Goal: Use online tool/utility: Utilize a website feature to perform a specific function

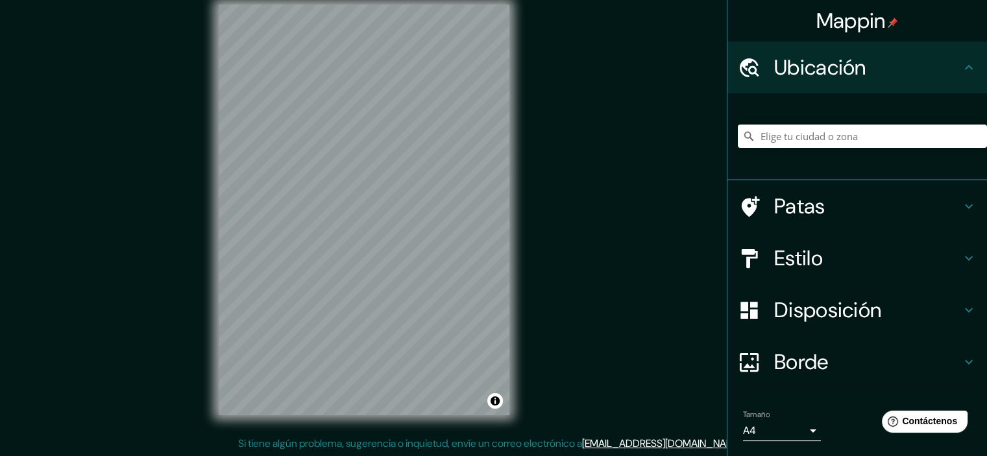
click at [786, 254] on font "Estilo" at bounding box center [798, 258] width 49 height 27
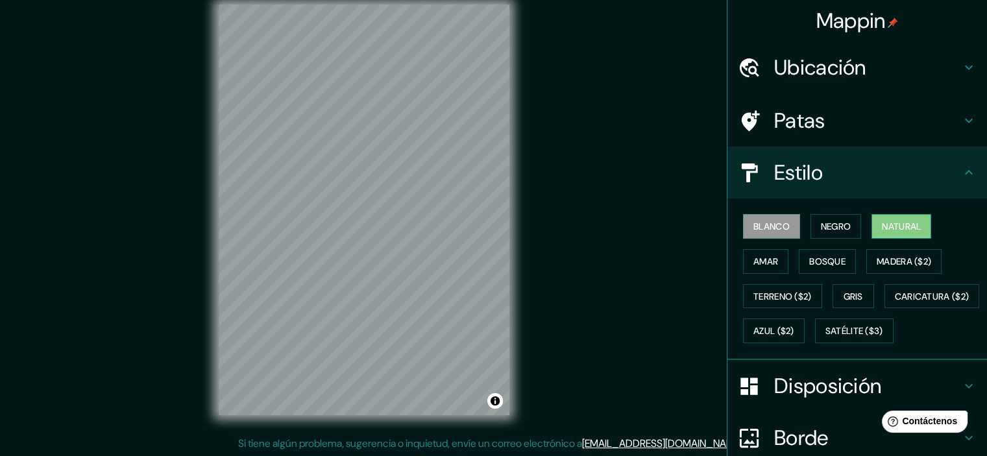
click at [912, 224] on font "Natural" at bounding box center [901, 227] width 39 height 12
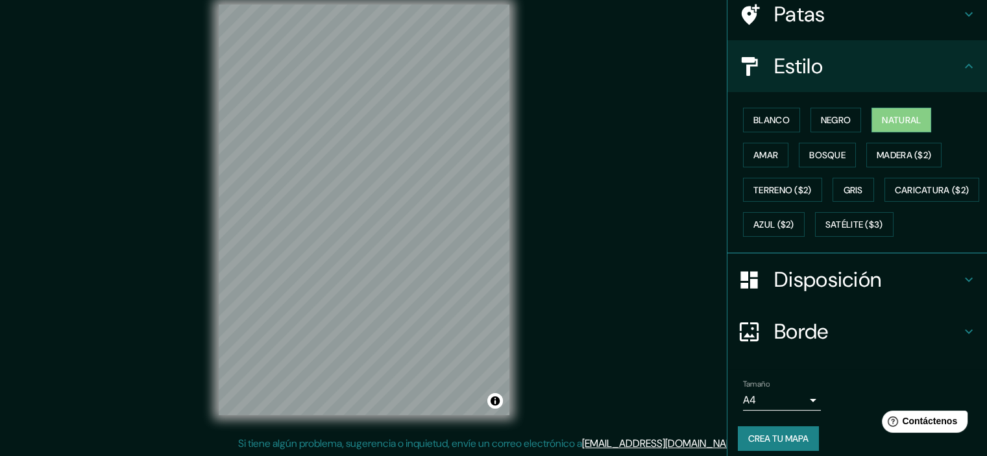
scroll to position [148, 0]
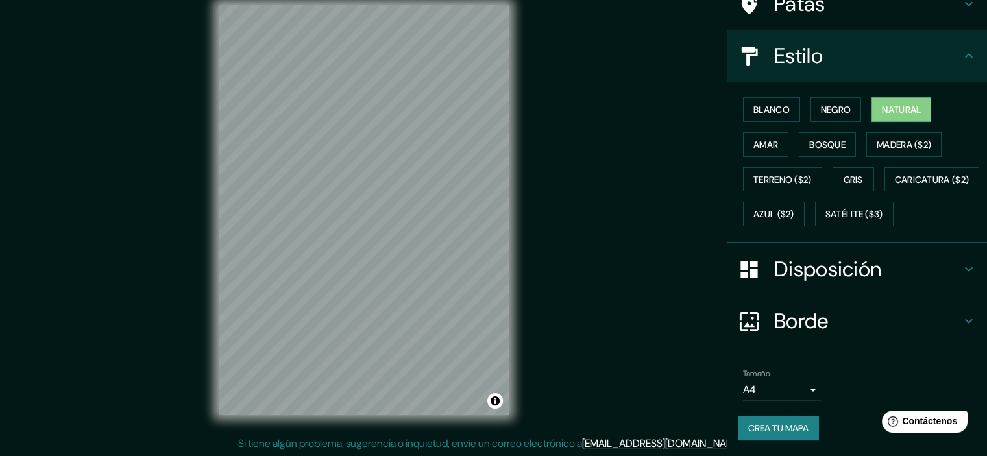
click at [785, 387] on body "Mappin Ubicación Patas Estilo Blanco Negro Natural [PERSON_NAME] ($2) Terreno (…" at bounding box center [493, 212] width 987 height 456
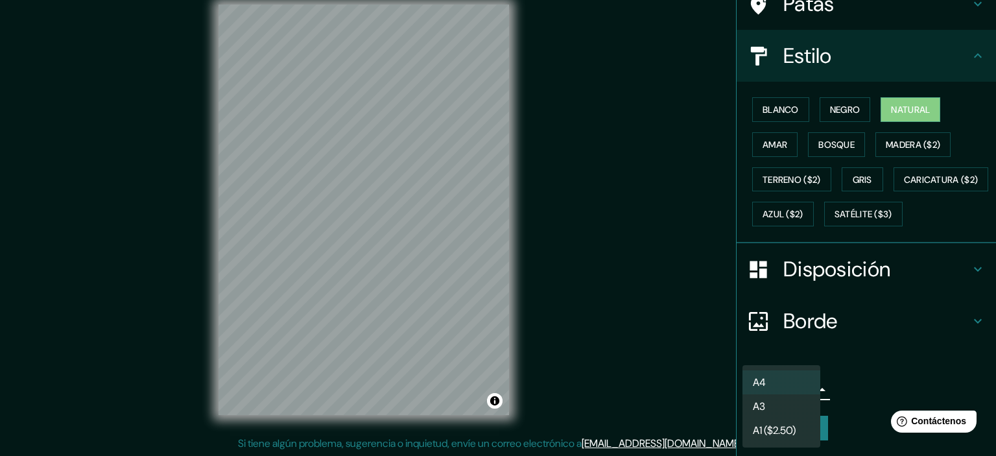
click at [880, 380] on div at bounding box center [498, 228] width 996 height 456
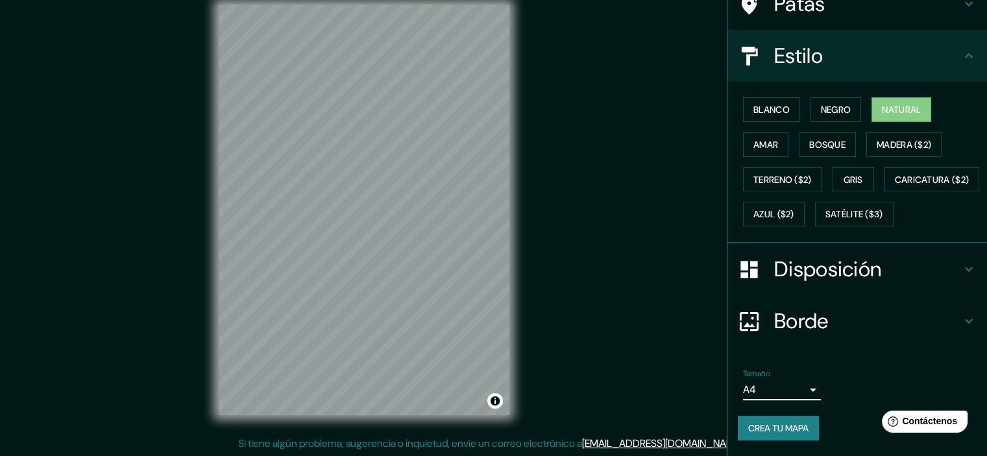
click at [789, 318] on font "Borde" at bounding box center [801, 321] width 54 height 27
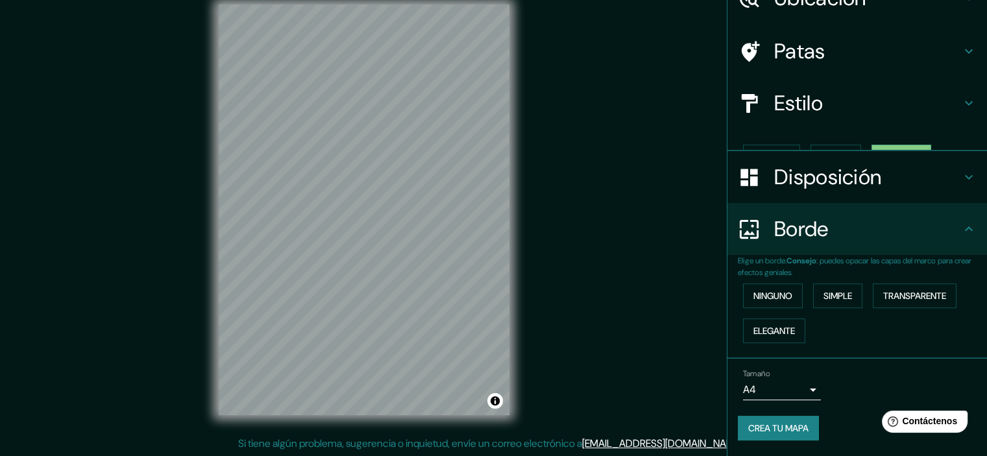
scroll to position [47, 0]
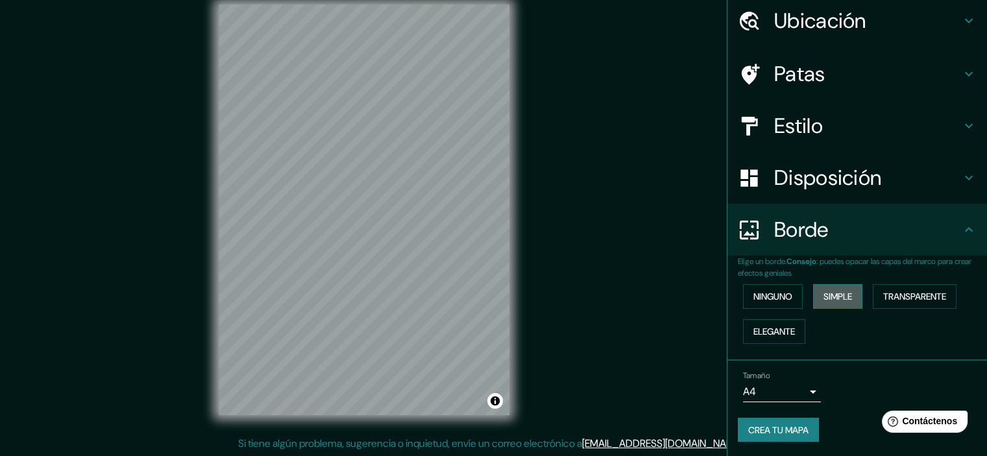
click at [823, 295] on font "Simple" at bounding box center [837, 297] width 29 height 12
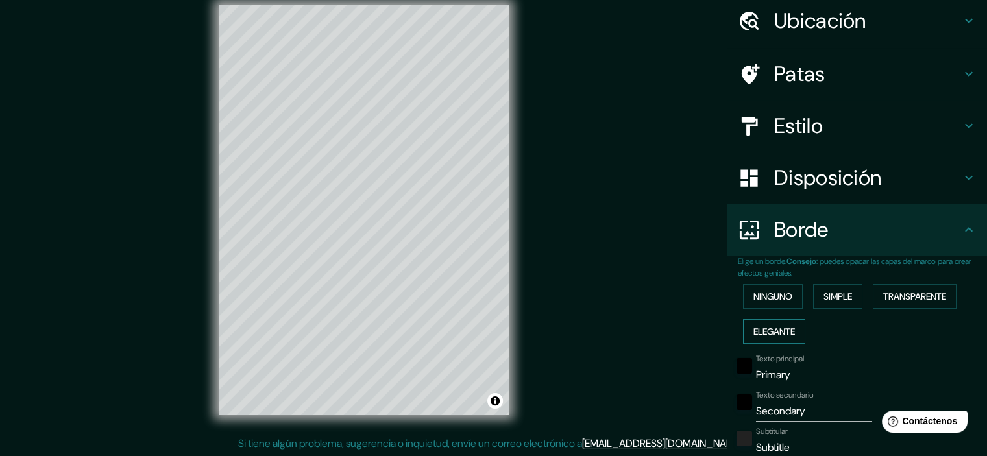
click at [783, 327] on font "Elegante" at bounding box center [774, 332] width 42 height 12
click at [770, 306] on button "Ninguno" at bounding box center [773, 296] width 60 height 25
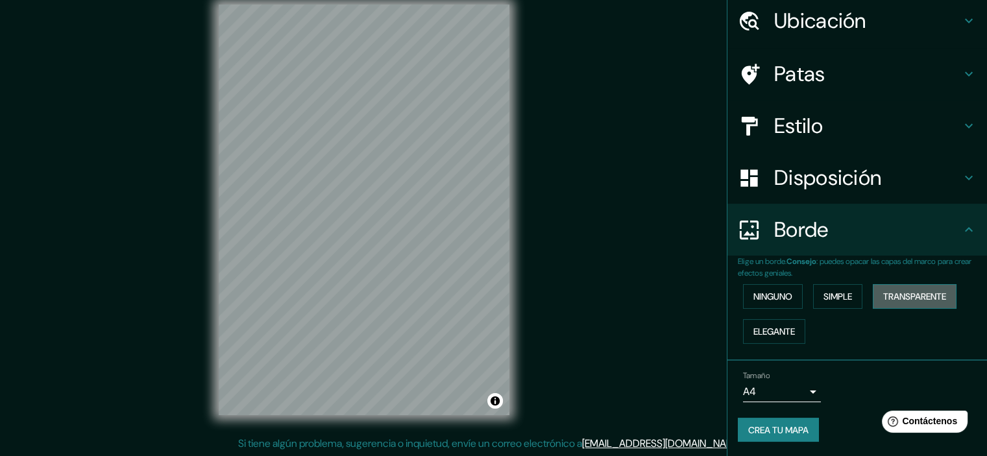
click at [912, 304] on font "Transparente" at bounding box center [914, 296] width 63 height 17
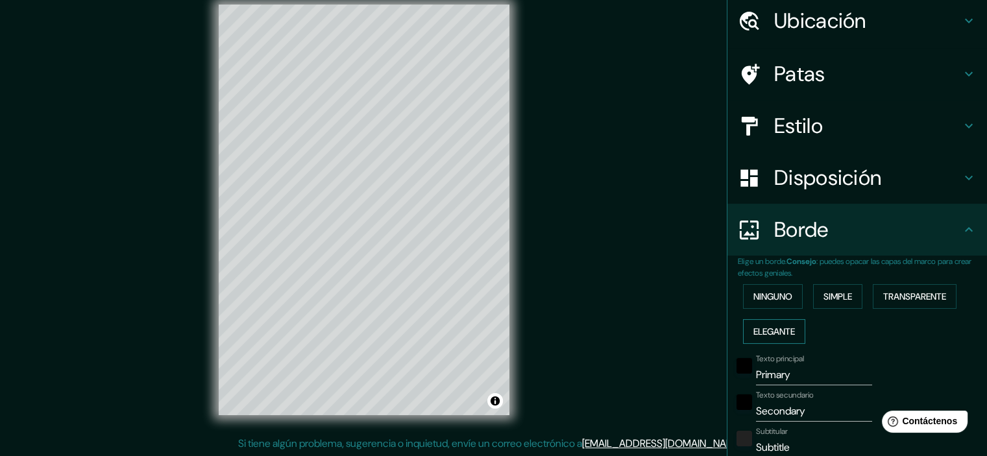
click at [743, 328] on button "Elegante" at bounding box center [774, 331] width 62 height 25
click at [756, 295] on font "Ninguno" at bounding box center [772, 297] width 39 height 12
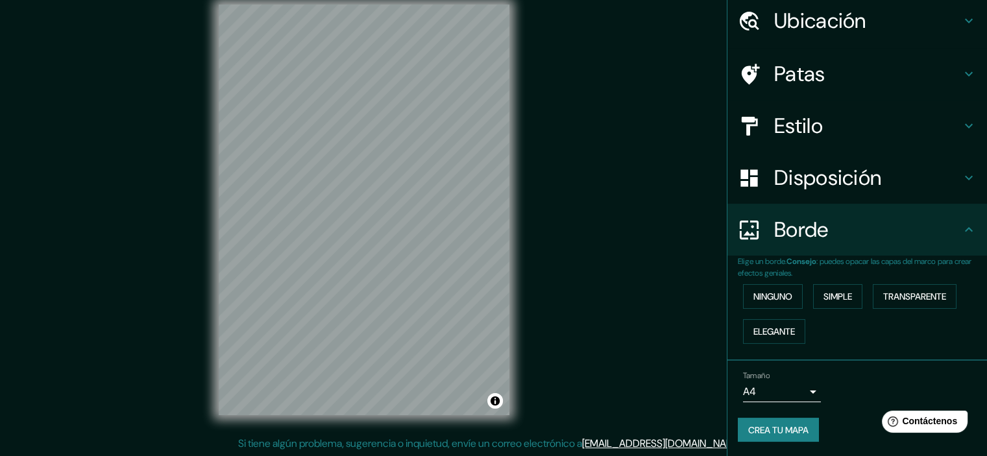
click at [782, 430] on font "Crea tu mapa" at bounding box center [778, 430] width 60 height 12
click at [811, 176] on font "Disposición" at bounding box center [827, 177] width 107 height 27
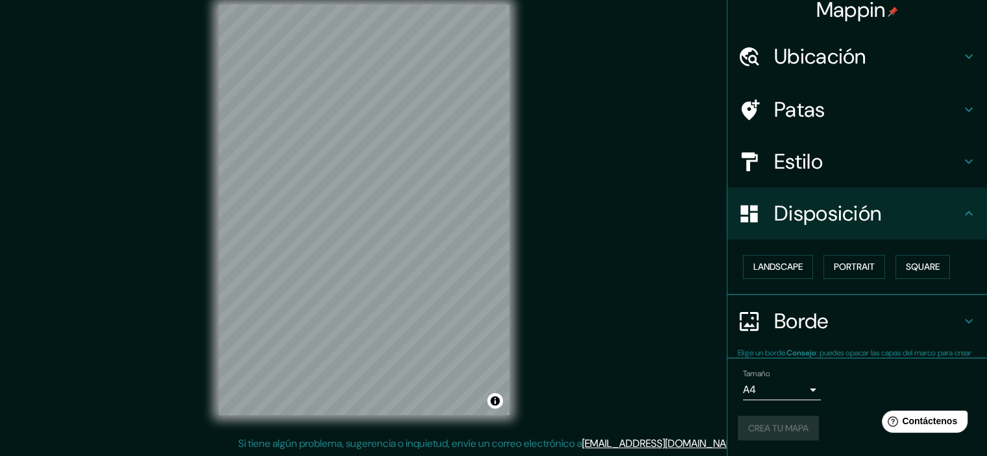
scroll to position [10, 0]
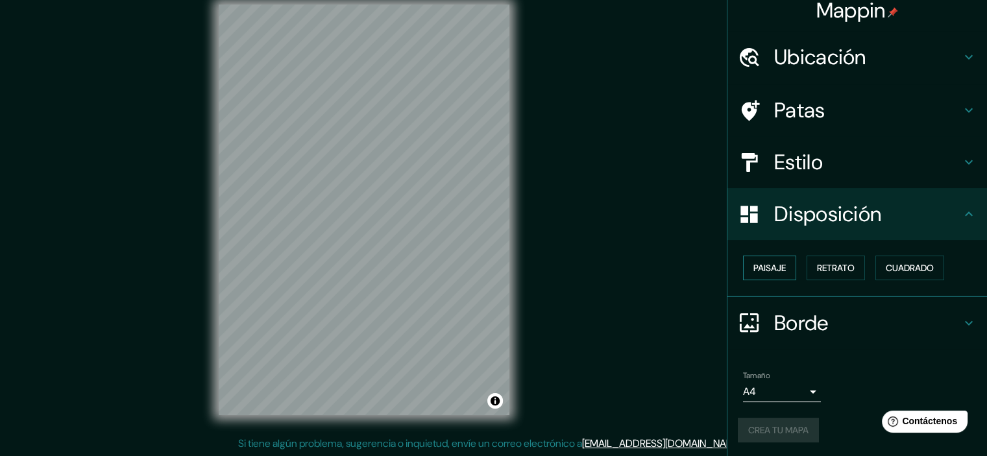
click at [753, 268] on font "Paisaje" at bounding box center [769, 268] width 32 height 12
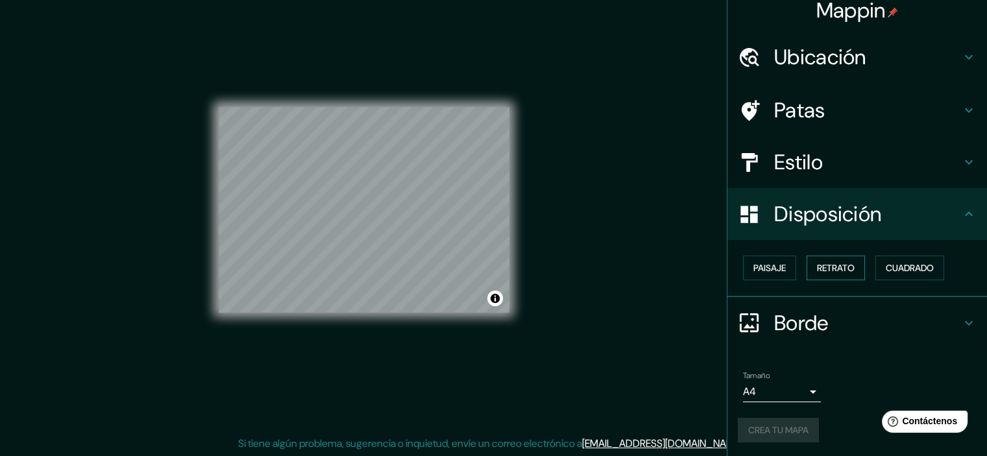
click at [832, 264] on font "Retrato" at bounding box center [836, 268] width 38 height 12
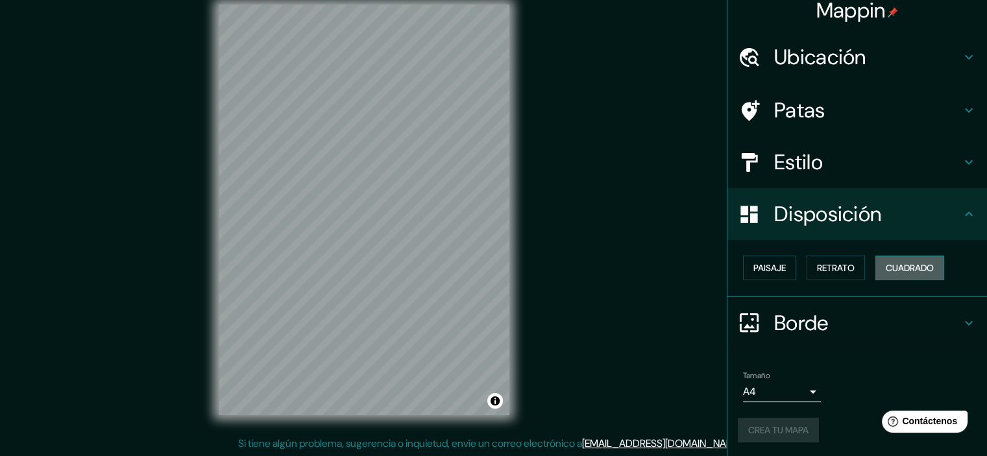
click at [887, 262] on font "Cuadrado" at bounding box center [910, 268] width 48 height 12
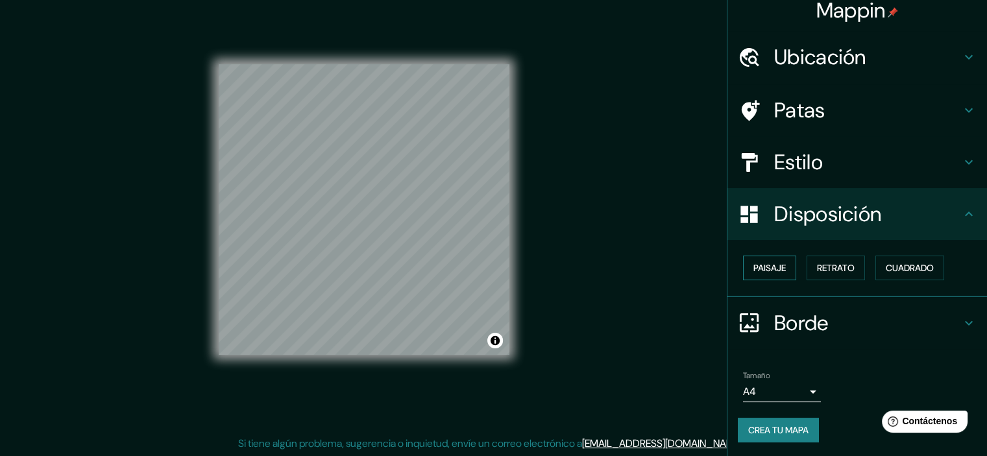
click at [766, 265] on font "Paisaje" at bounding box center [769, 268] width 32 height 12
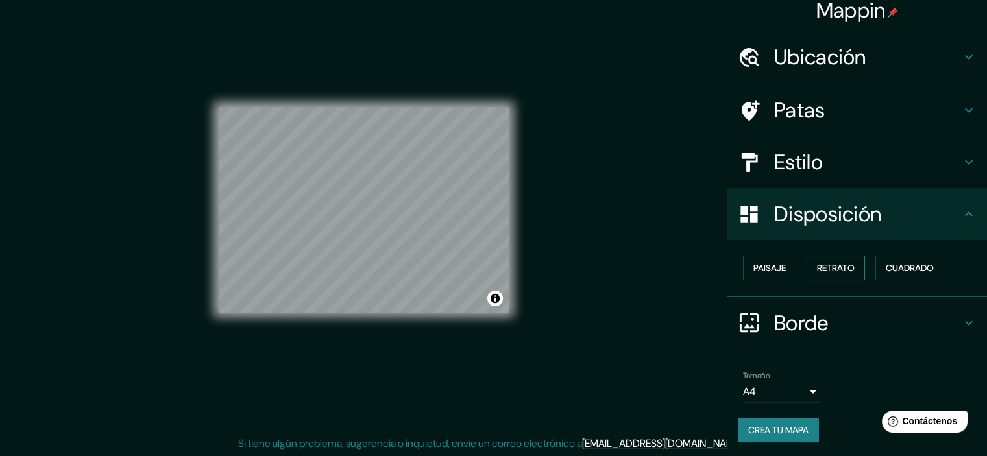
click at [849, 269] on button "Retrato" at bounding box center [835, 268] width 58 height 25
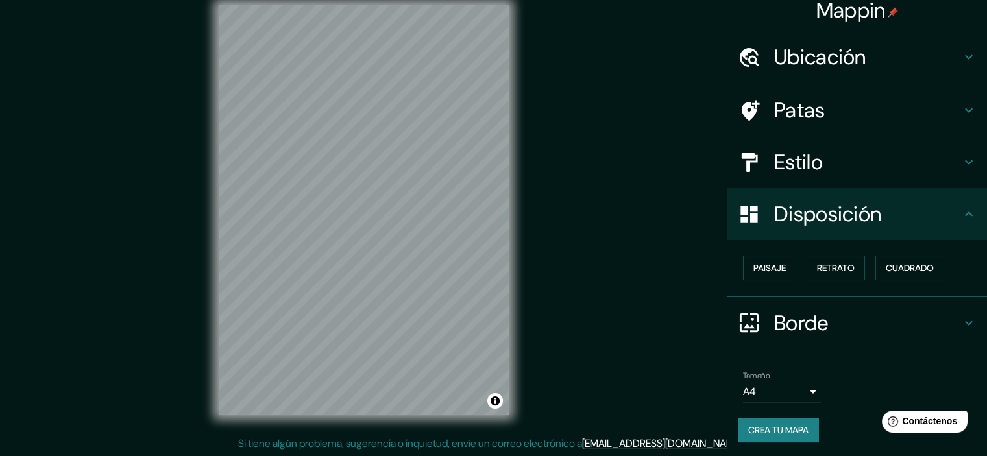
click at [936, 211] on h4 "Disposición" at bounding box center [867, 214] width 187 height 26
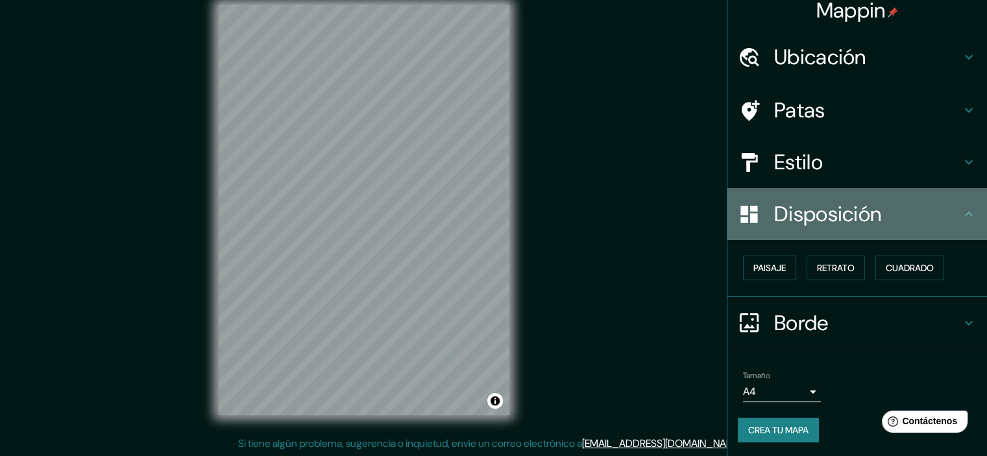
click at [957, 223] on div "Disposición" at bounding box center [857, 214] width 260 height 52
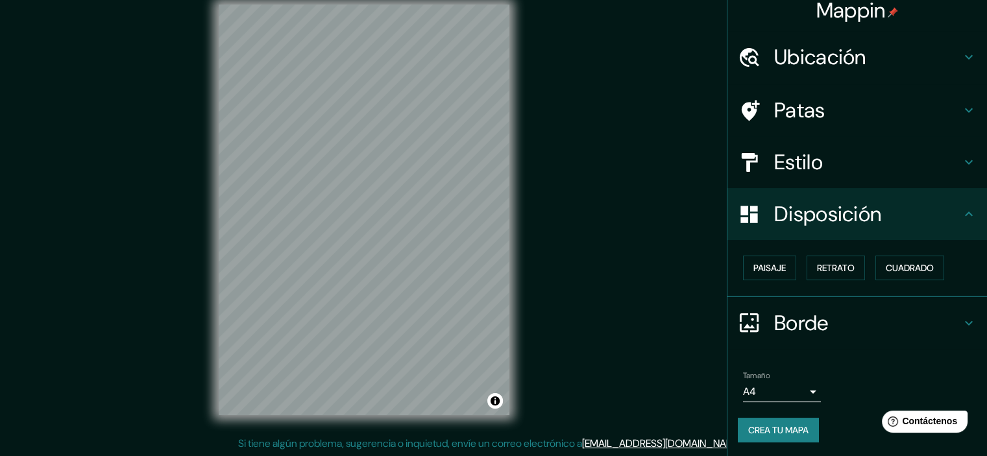
click at [782, 320] on font "Borde" at bounding box center [801, 322] width 54 height 27
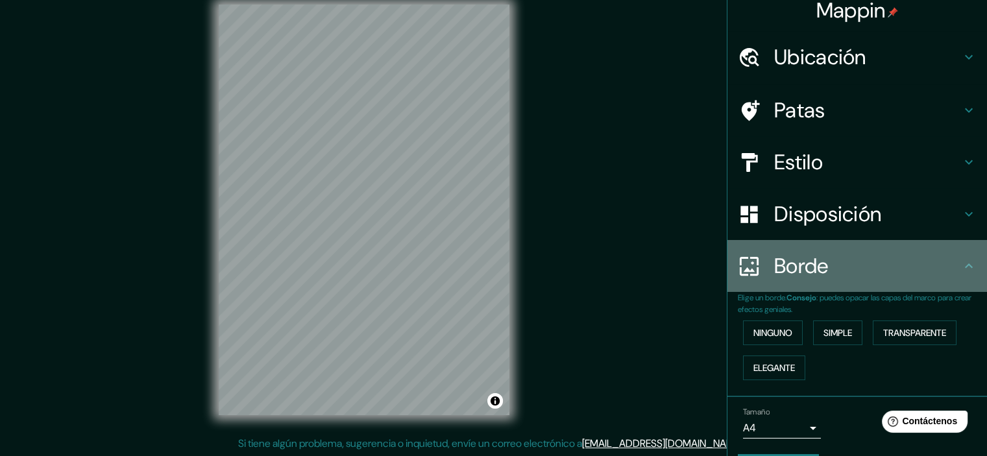
click at [799, 272] on font "Borde" at bounding box center [801, 265] width 54 height 27
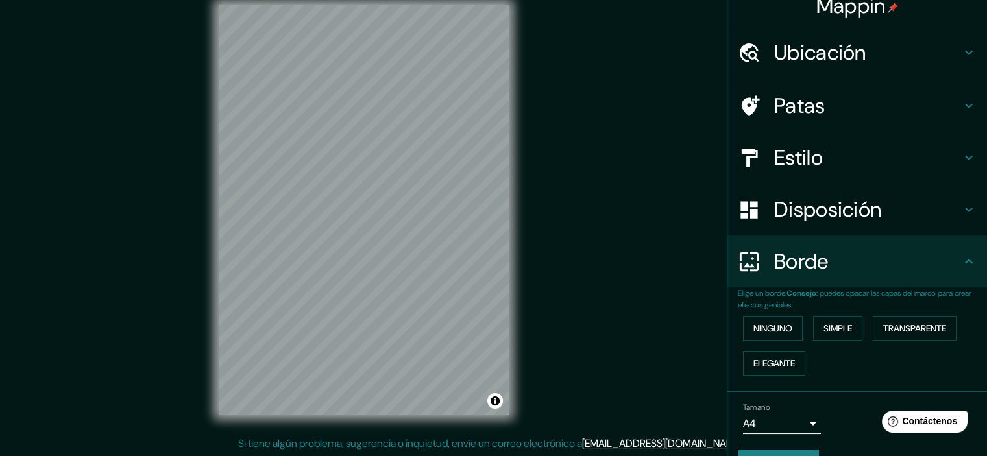
scroll to position [0, 0]
